Goal: Information Seeking & Learning: Learn about a topic

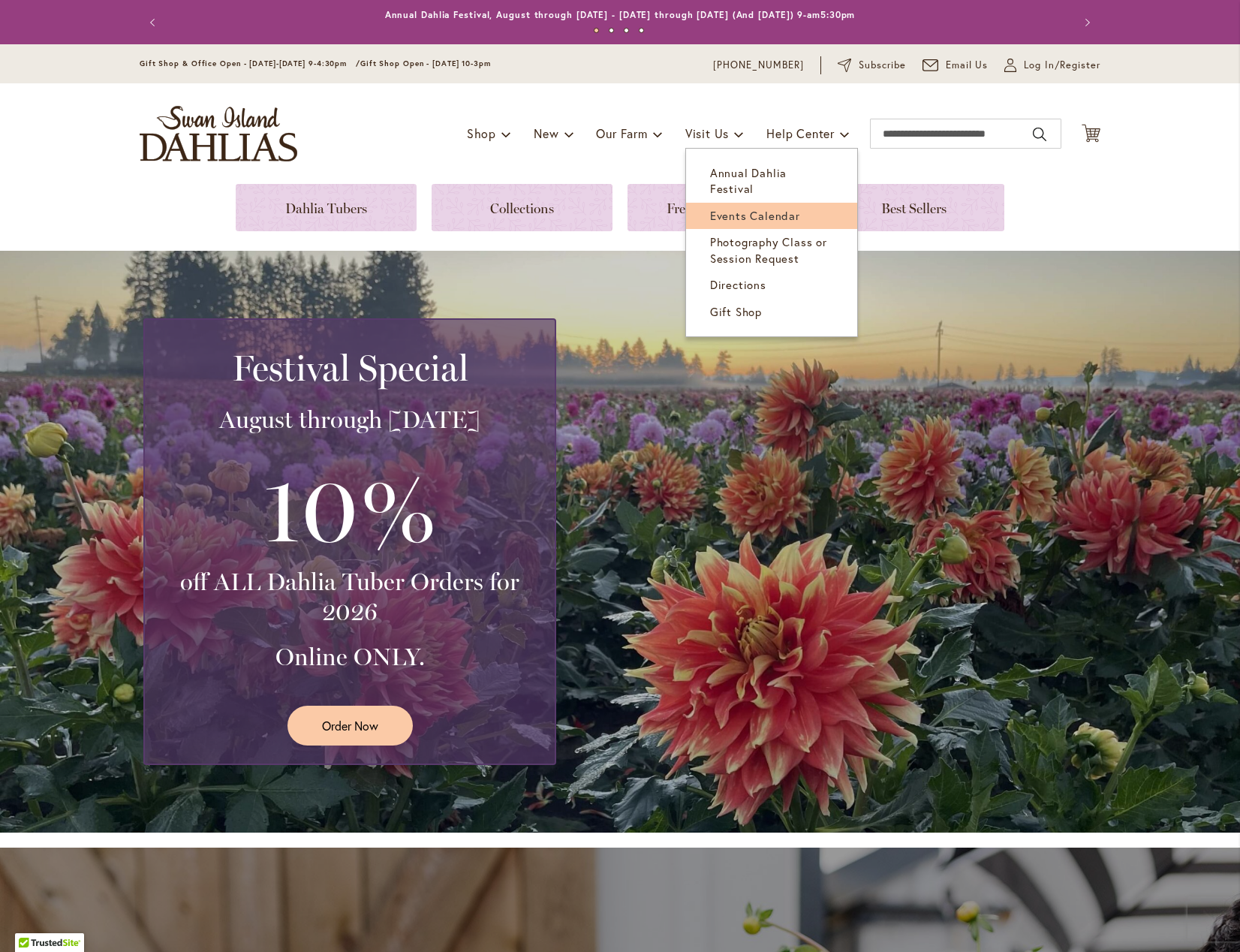
click at [741, 208] on span "Events Calendar" at bounding box center [755, 215] width 90 height 15
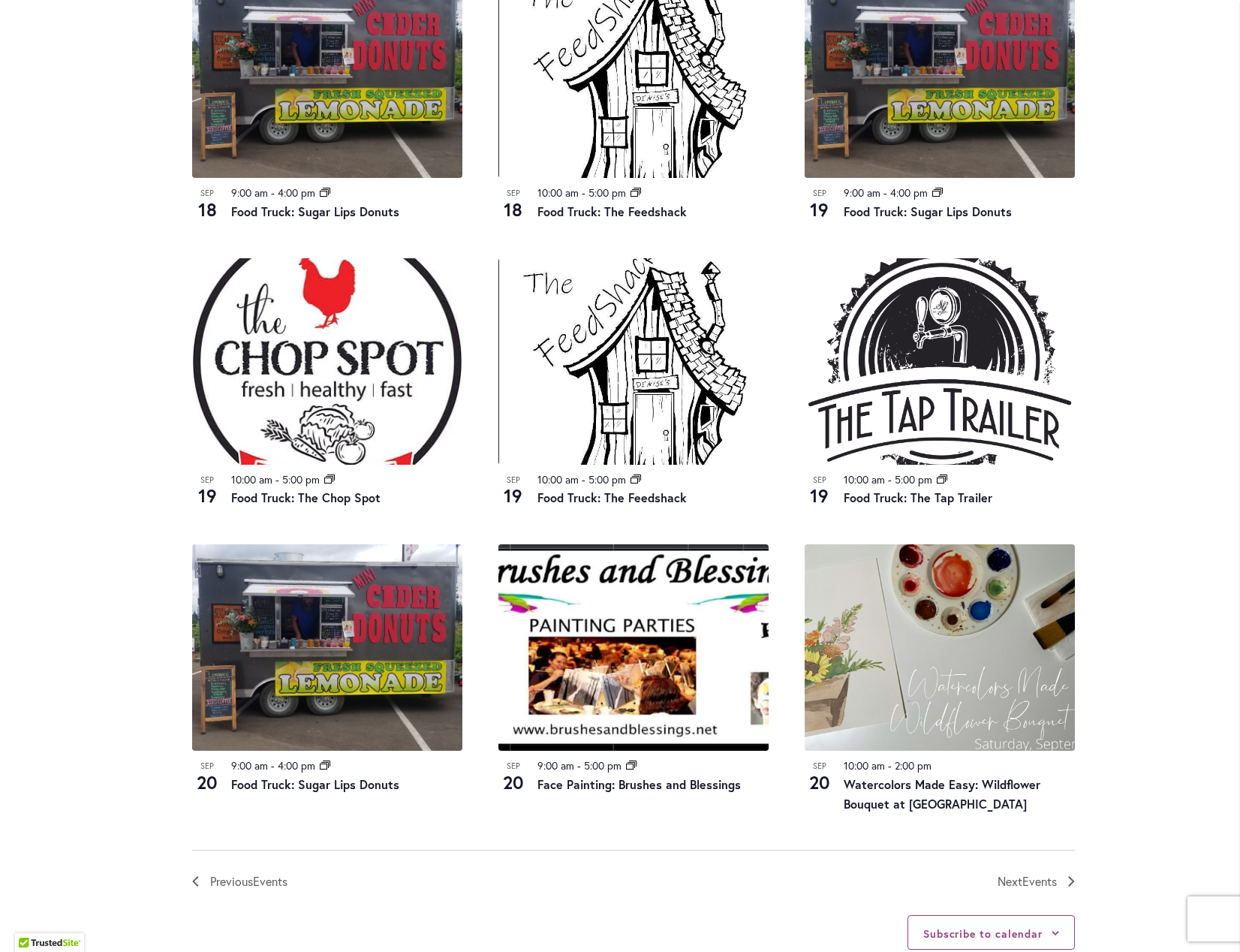
scroll to position [1380, 0]
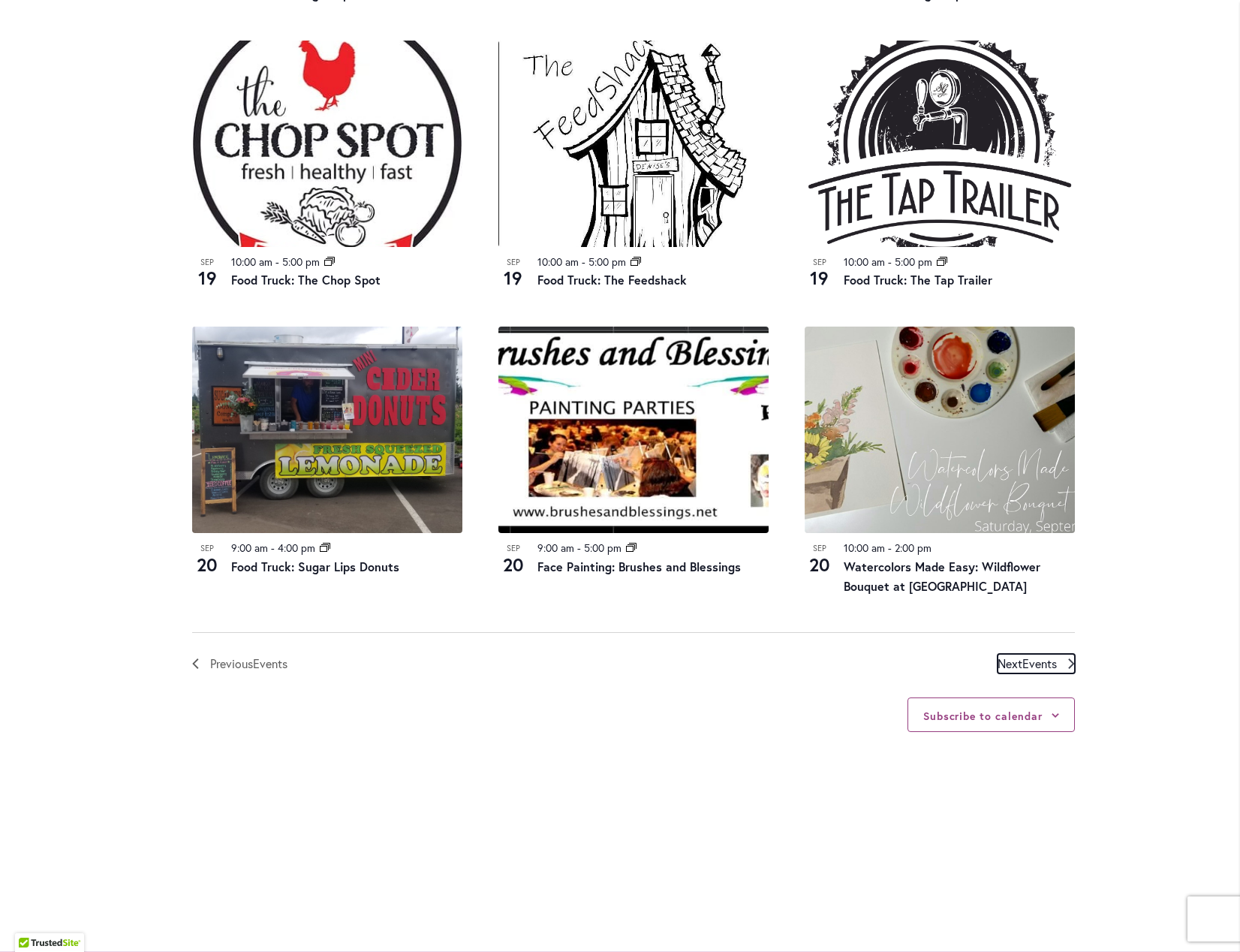
click at [1022, 657] on span "Events" at bounding box center [1039, 663] width 35 height 16
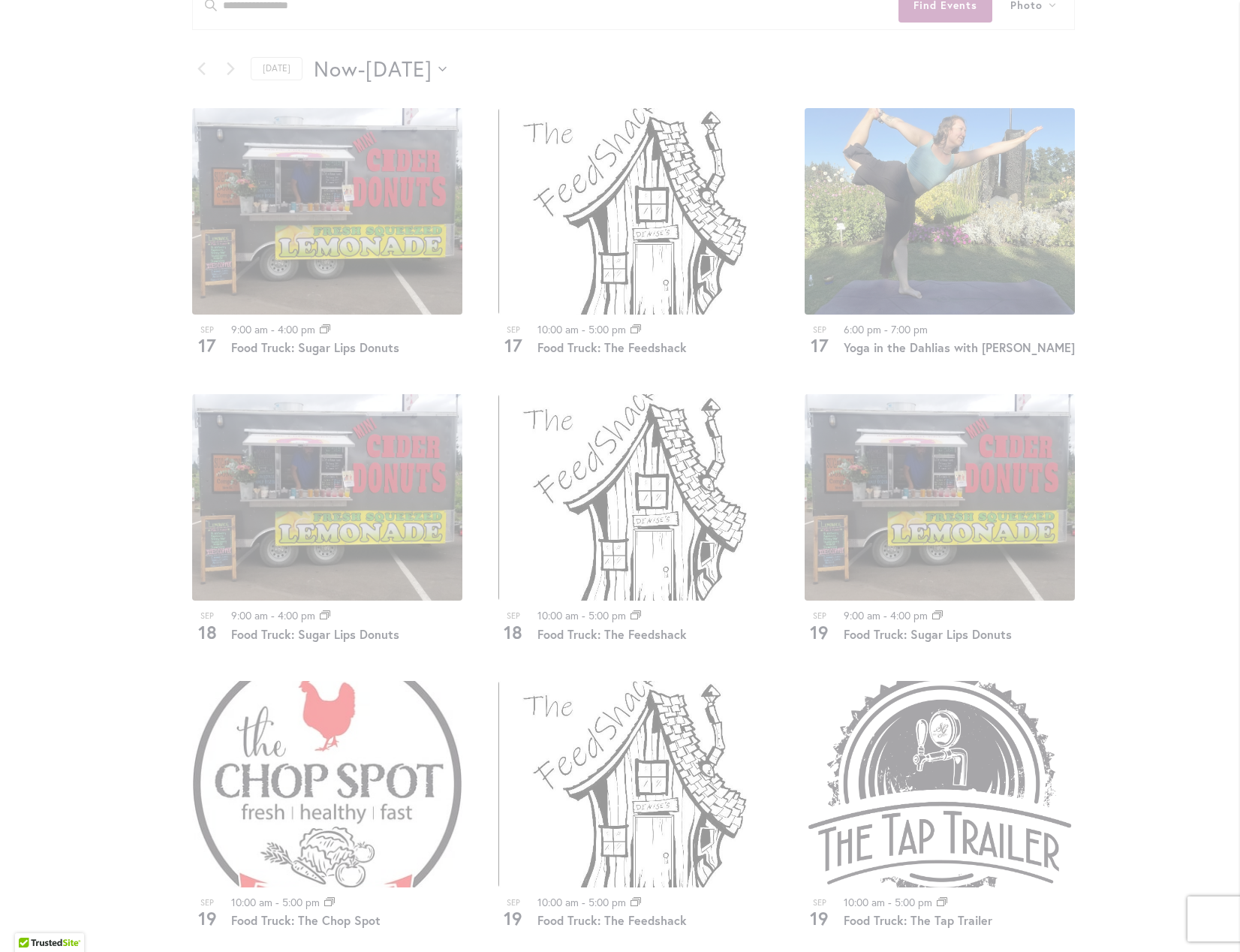
scroll to position [1434, 0]
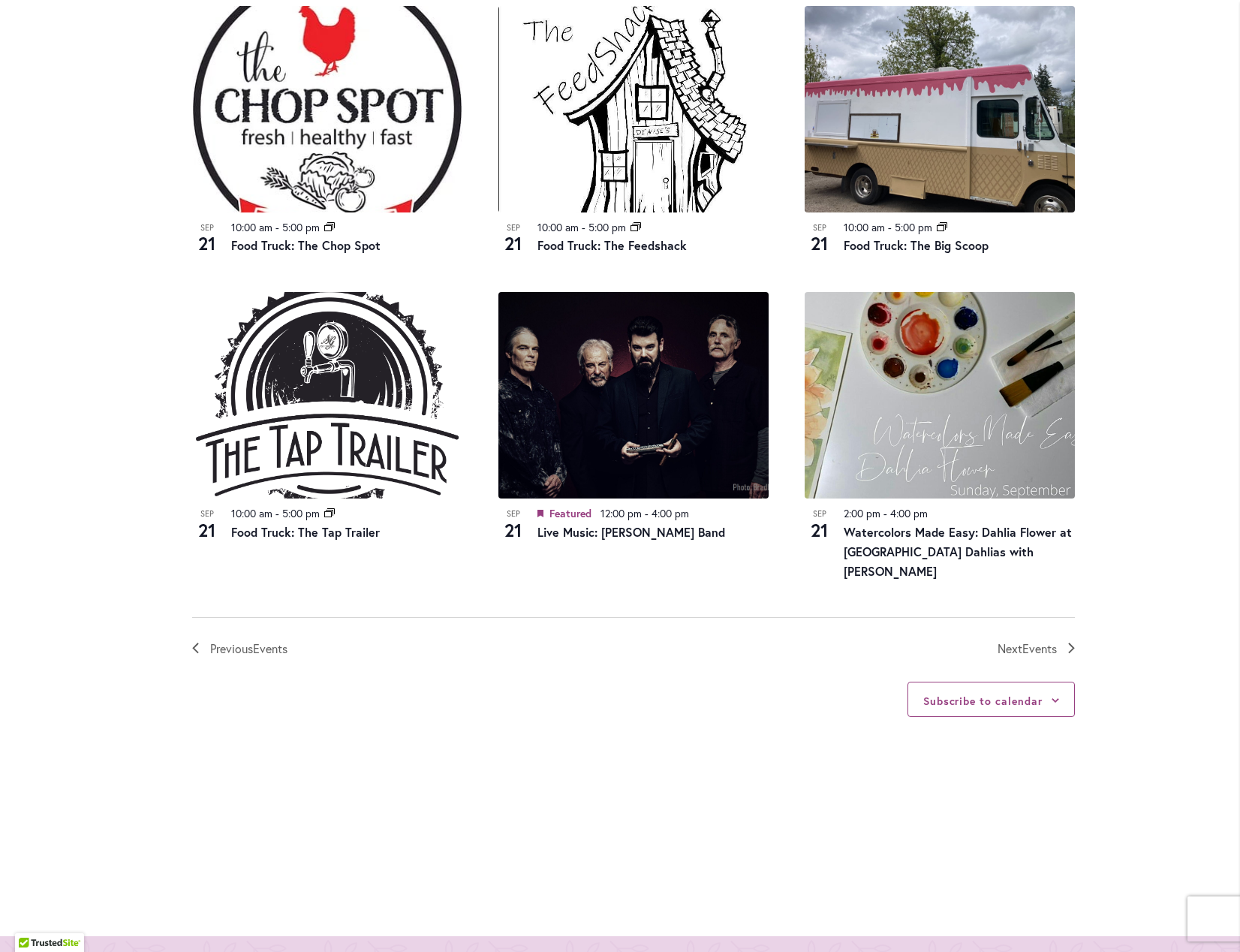
click at [1035, 658] on div "Subscribe to calendar Google Calendar iCalendar Outlook 365 Outlook Live Export…" at bounding box center [633, 700] width 883 height 83
click at [1008, 639] on span "Next Events" at bounding box center [1027, 649] width 59 height 20
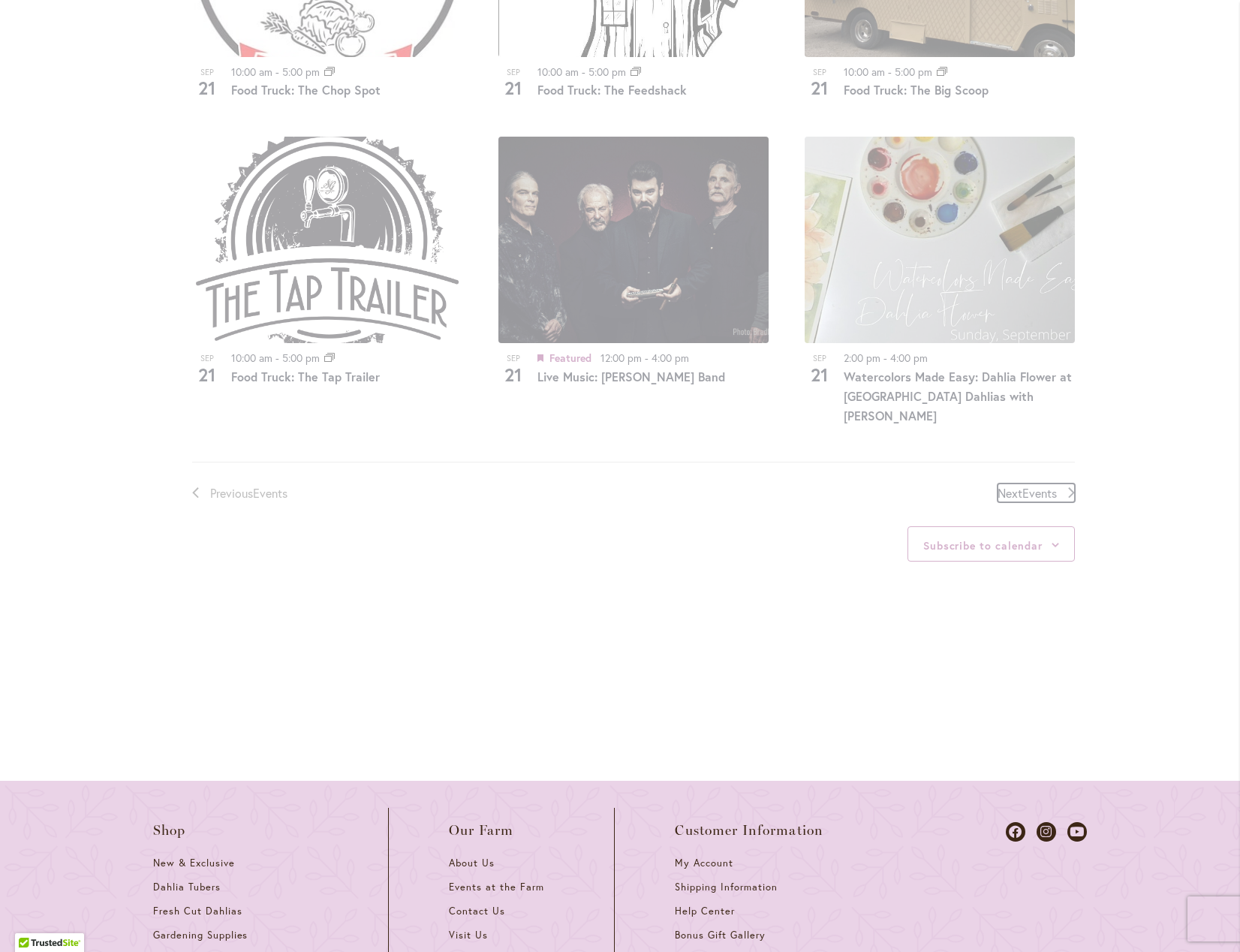
scroll to position [1329, 0]
